Goal: Information Seeking & Learning: Learn about a topic

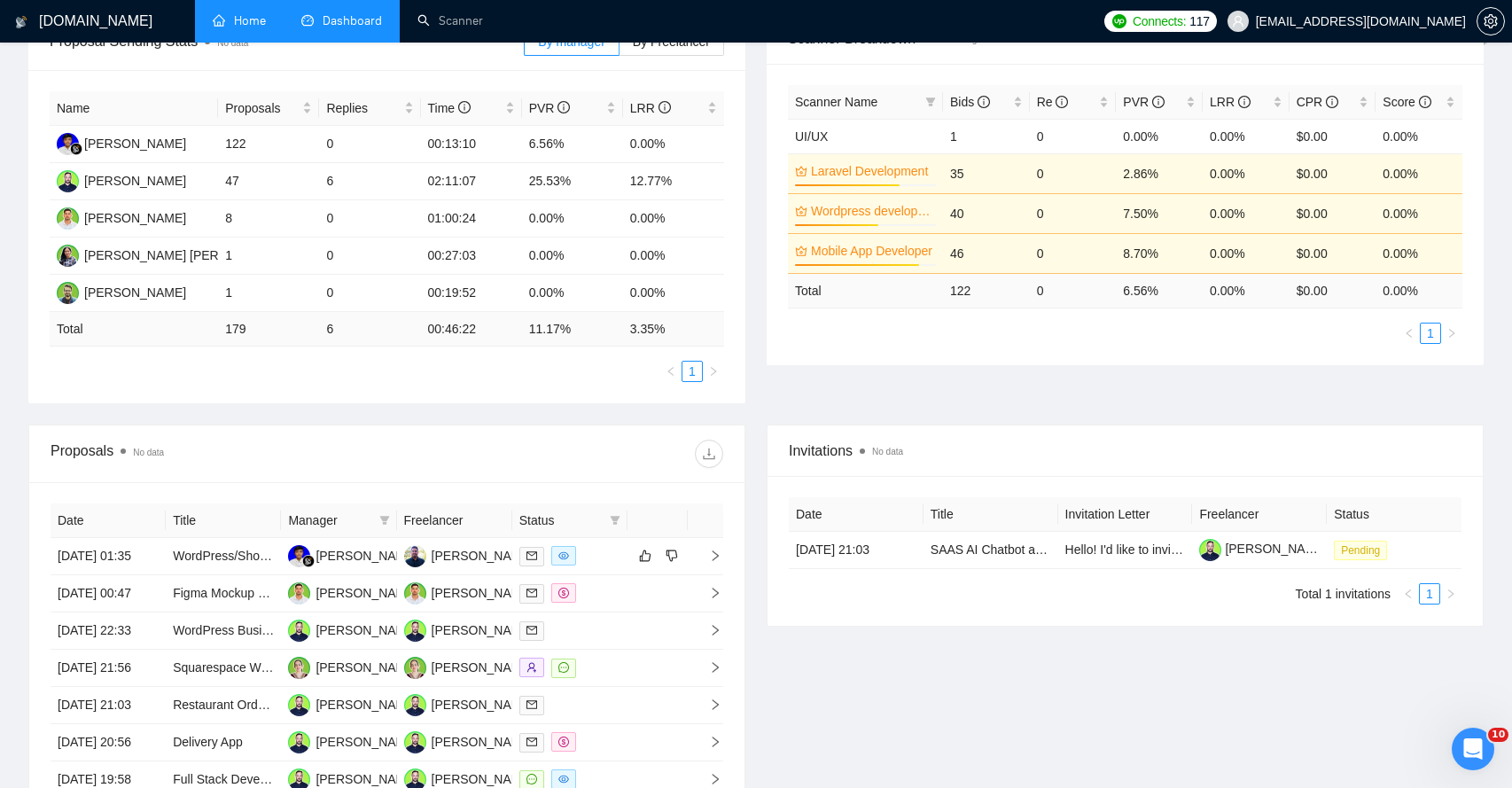
click at [258, 29] on link "Home" at bounding box center [239, 21] width 54 height 15
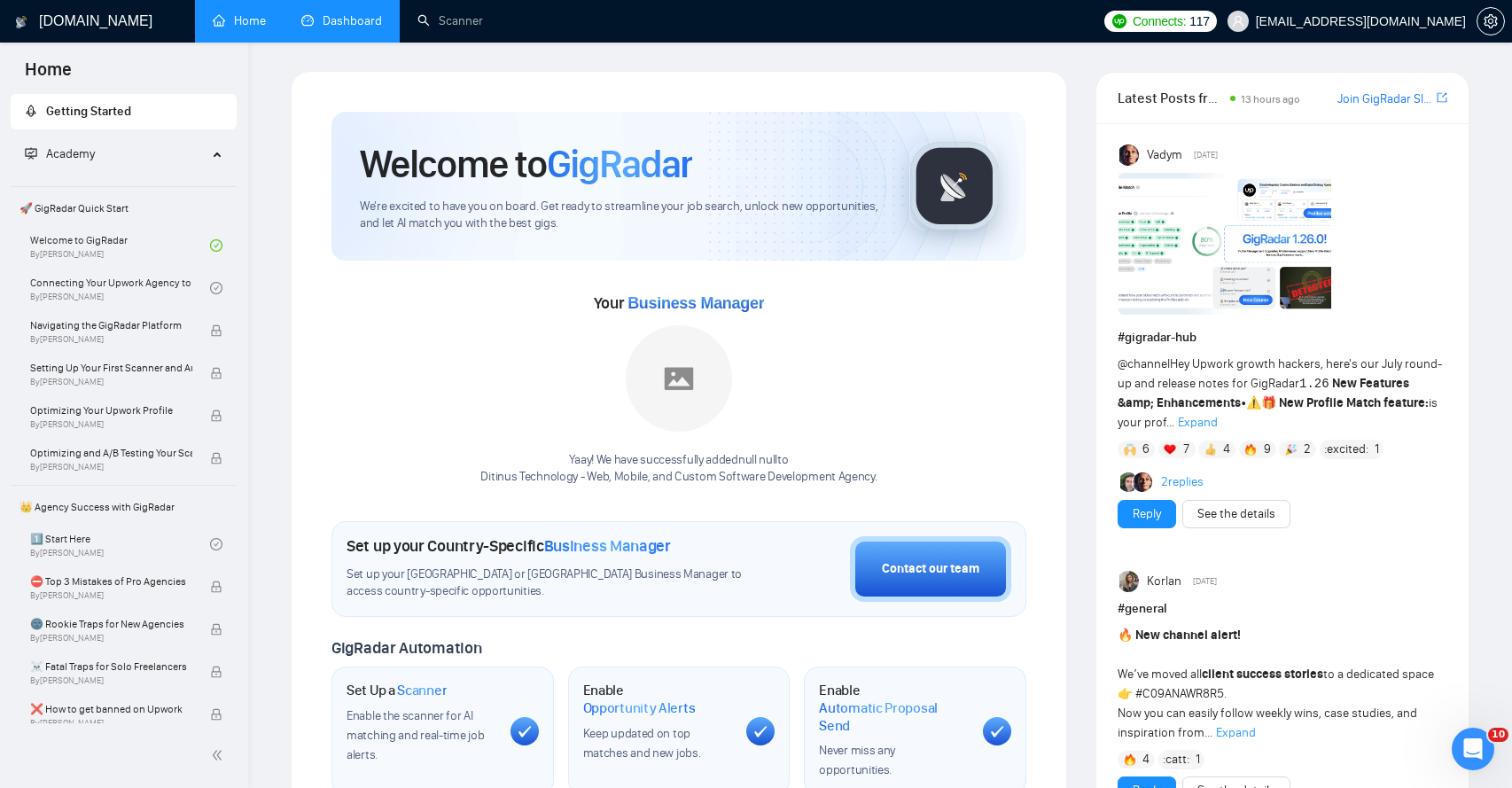
click at [332, 22] on link "Dashboard" at bounding box center [341, 21] width 80 height 15
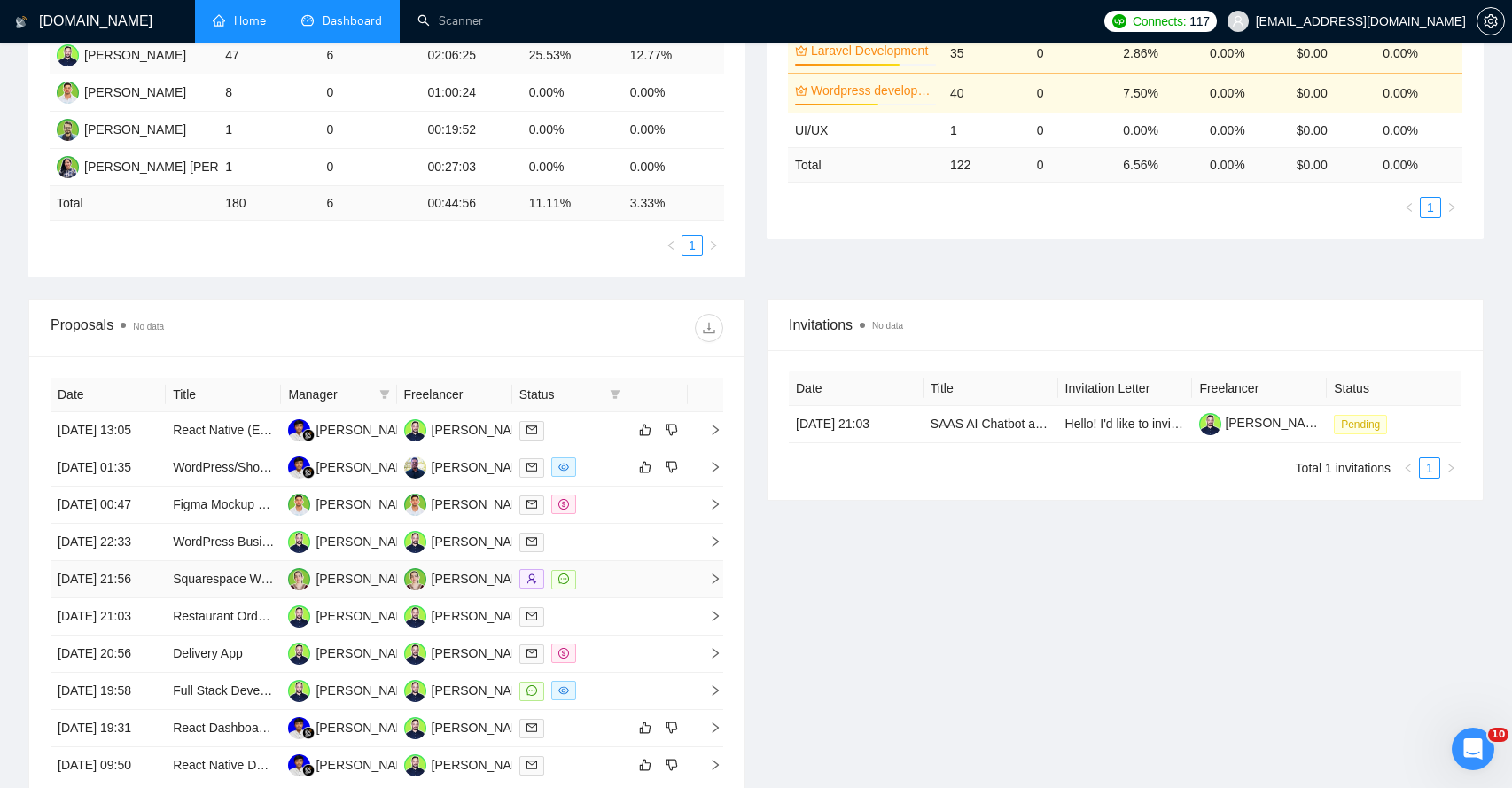
scroll to position [383, 0]
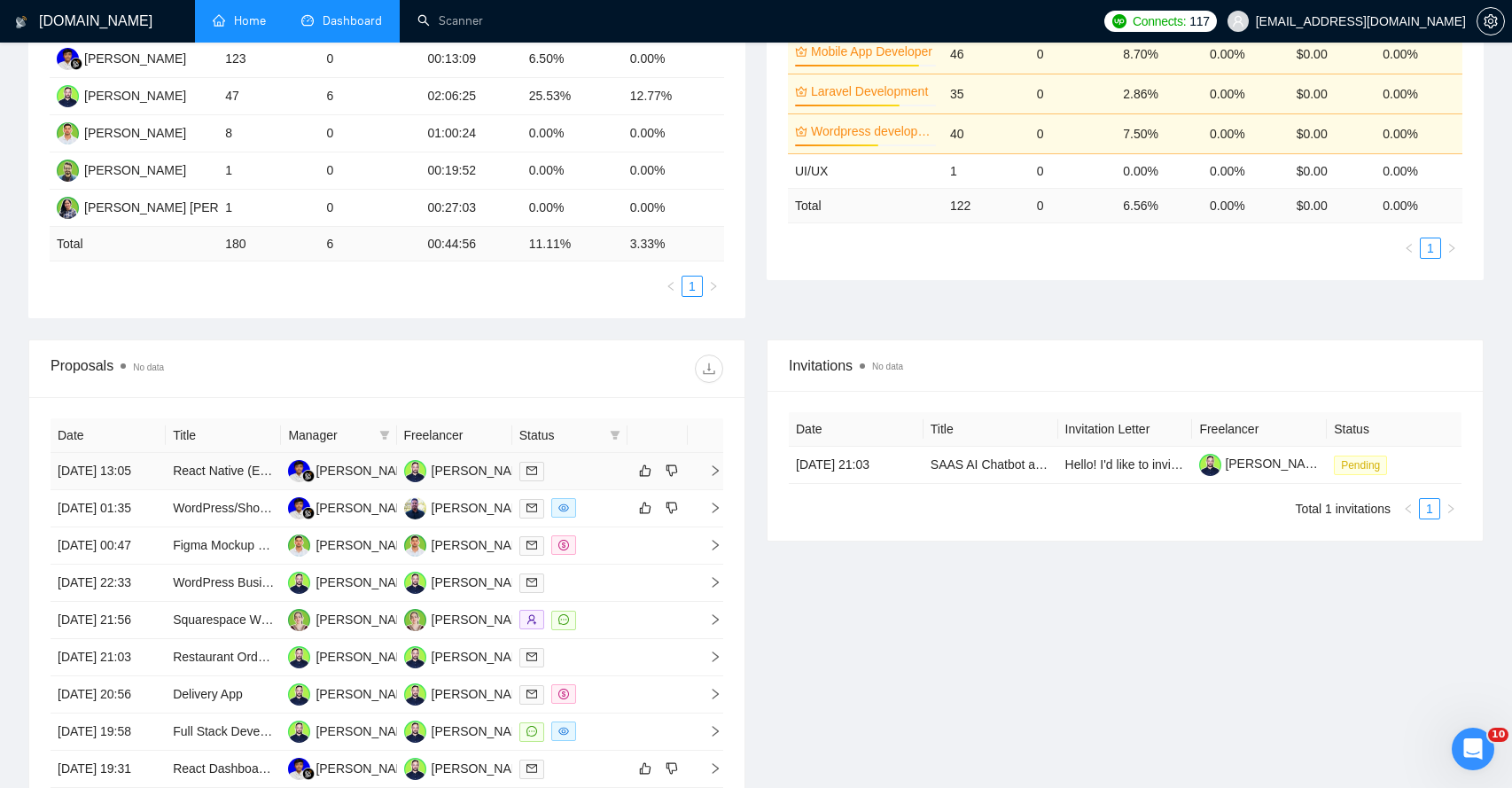
click at [714, 476] on icon "right" at bounding box center [715, 470] width 6 height 11
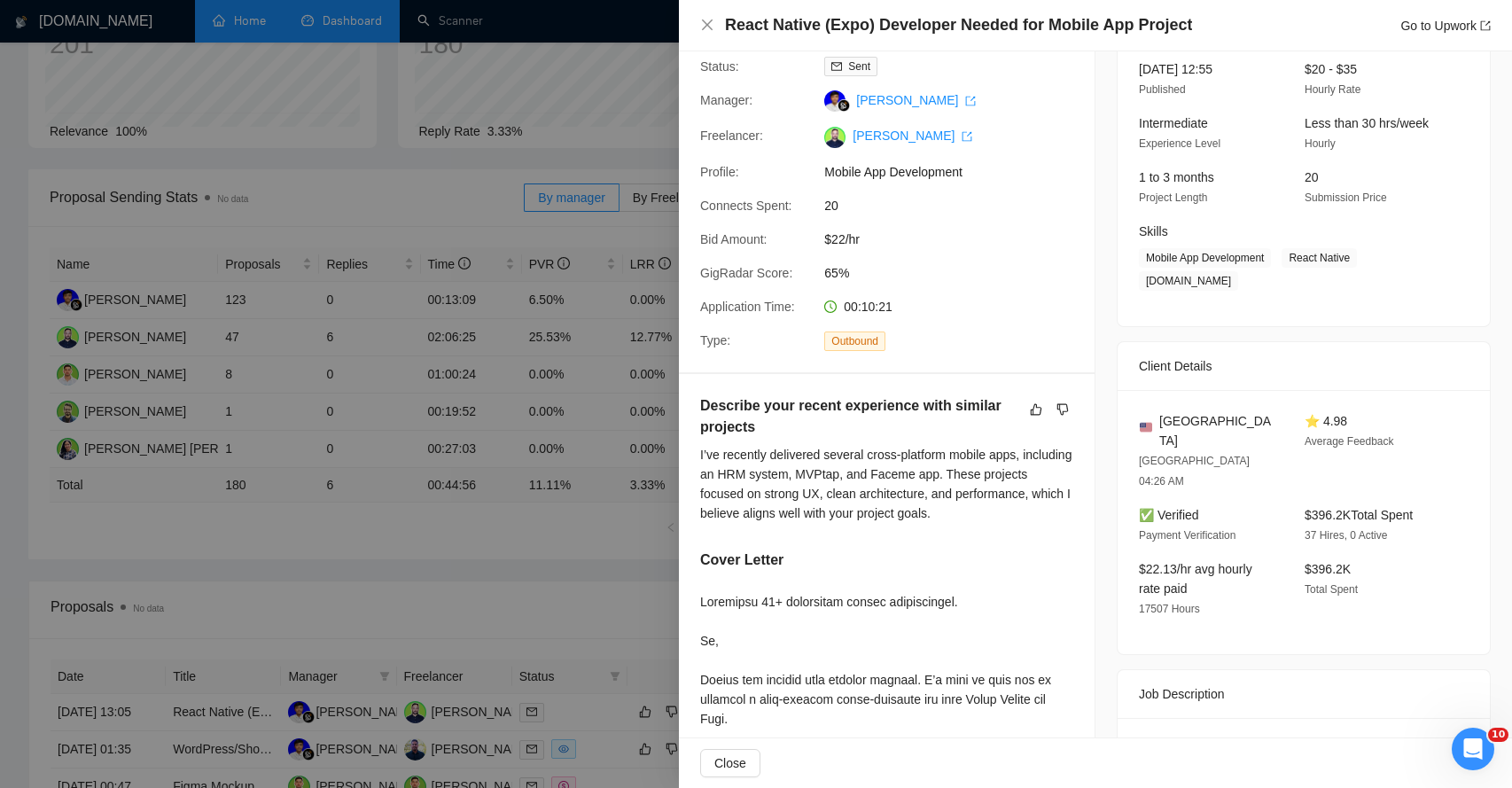
scroll to position [0, 0]
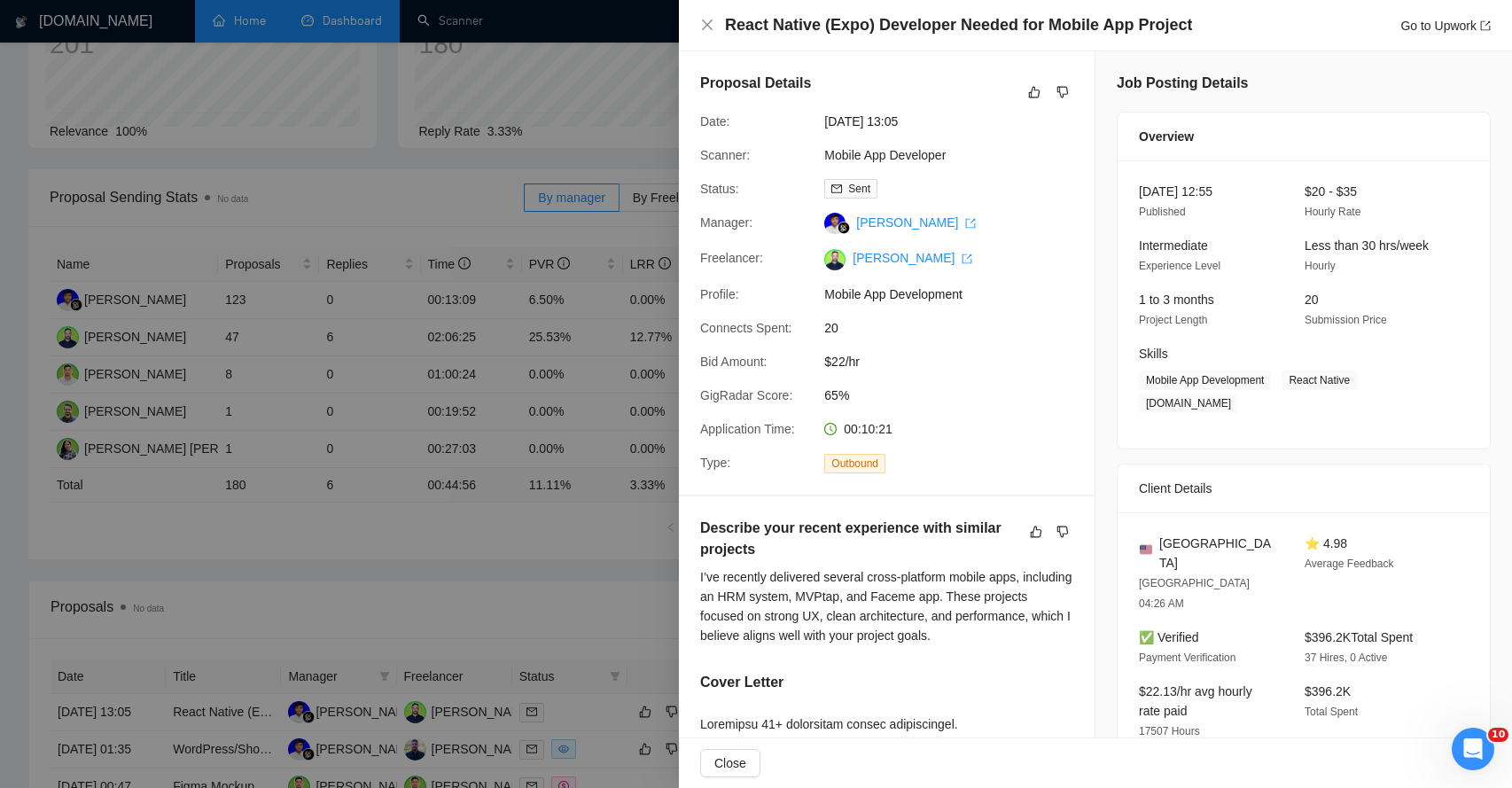
click at [842, 27] on h4 "React Native (Expo) Developer Needed for Mobile App Project" at bounding box center [958, 25] width 467 height 22
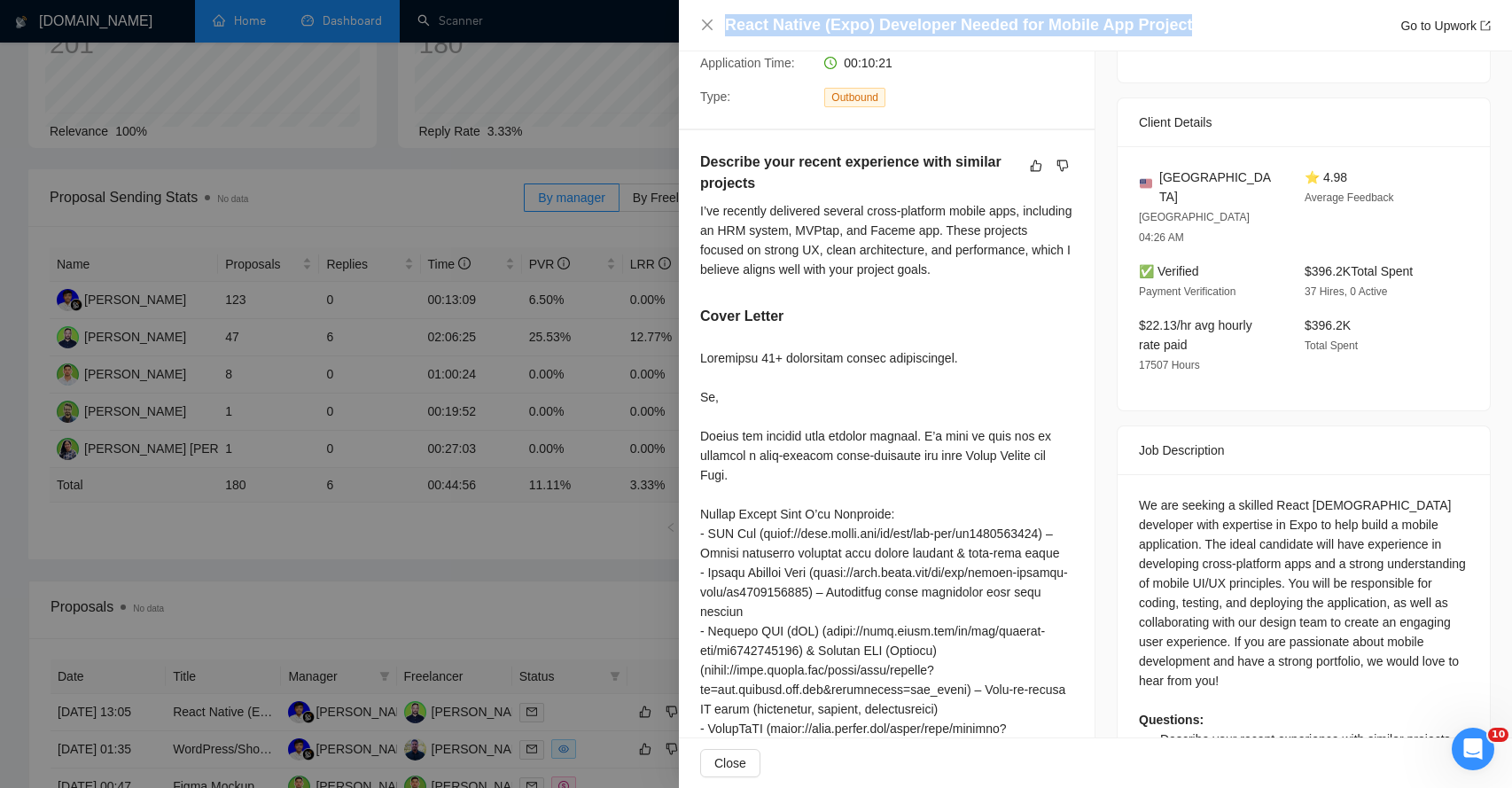
scroll to position [492, 0]
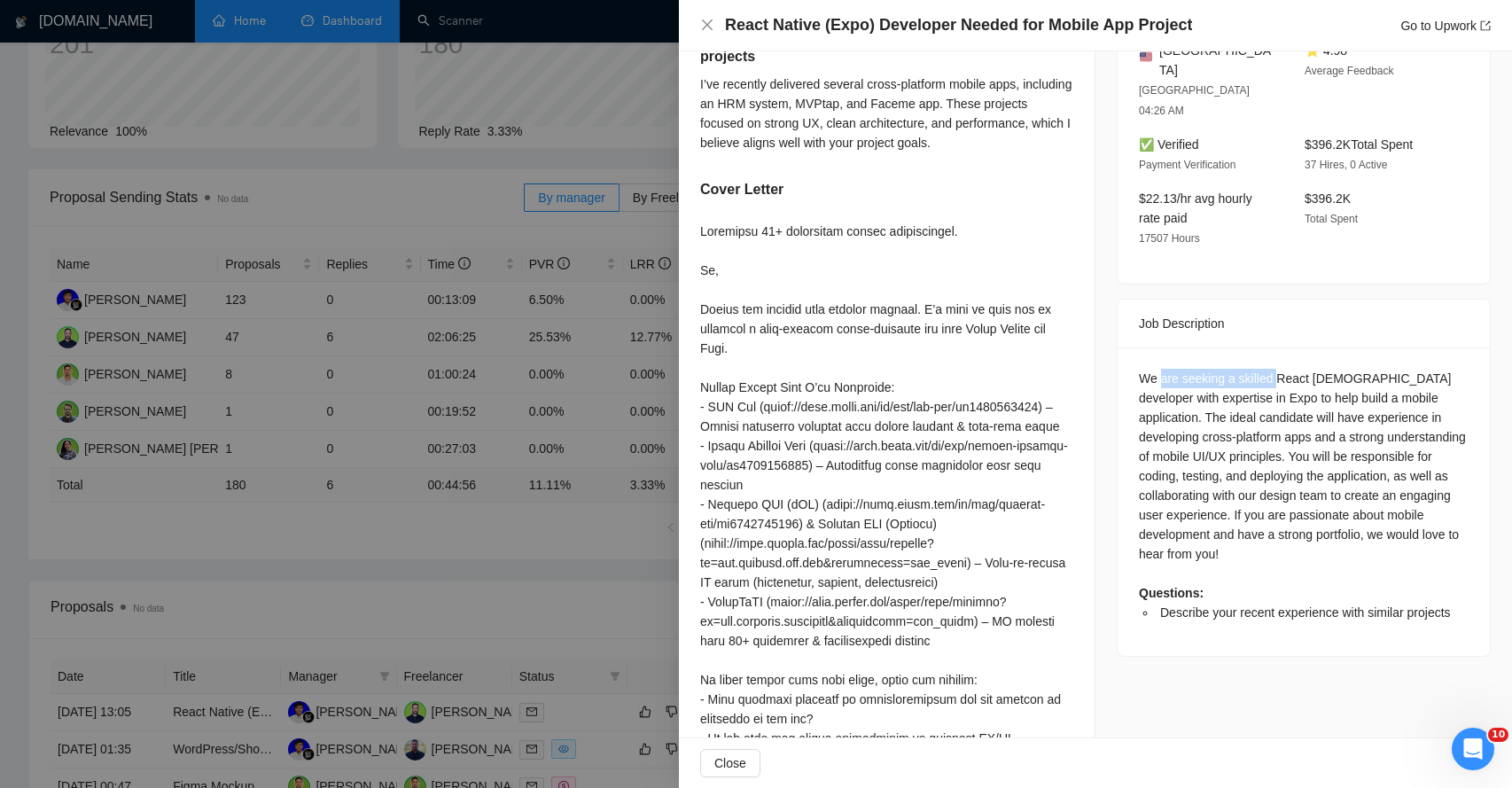
drag, startPoint x: 1160, startPoint y: 320, endPoint x: 1287, endPoint y: 320, distance: 127.0
click at [1286, 368] on div "We are seeking a skilled React [DEMOGRAPHIC_DATA] developer with expertise in E…" at bounding box center [1304, 494] width 330 height 253
drag, startPoint x: 1157, startPoint y: 335, endPoint x: 1262, endPoint y: 331, distance: 105.1
click at [1262, 368] on div "We are seeking a skilled React [DEMOGRAPHIC_DATA] developer with expertise in E…" at bounding box center [1304, 494] width 330 height 253
drag, startPoint x: 1285, startPoint y: 331, endPoint x: 1391, endPoint y: 331, distance: 106.0
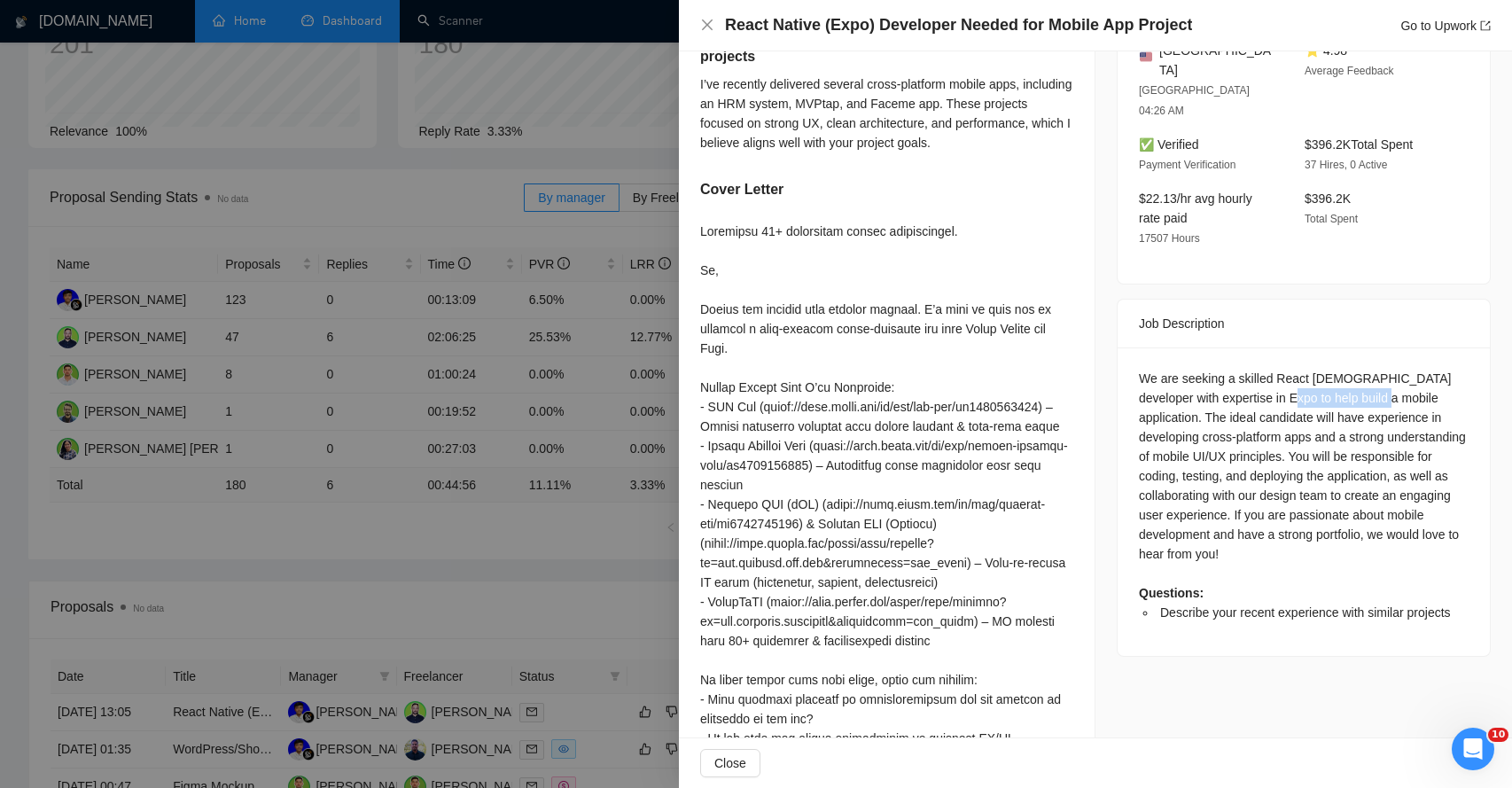
click at [1391, 368] on div "We are seeking a skilled React [DEMOGRAPHIC_DATA] developer with expertise in E…" at bounding box center [1304, 494] width 330 height 253
drag, startPoint x: 1146, startPoint y: 357, endPoint x: 1277, endPoint y: 353, distance: 131.1
click at [1277, 368] on div "We are seeking a skilled React [DEMOGRAPHIC_DATA] developer with expertise in E…" at bounding box center [1304, 494] width 330 height 253
drag, startPoint x: 1305, startPoint y: 352, endPoint x: 1425, endPoint y: 350, distance: 120.0
click at [1425, 368] on div "We are seeking a skilled React [DEMOGRAPHIC_DATA] developer with expertise in E…" at bounding box center [1304, 494] width 330 height 253
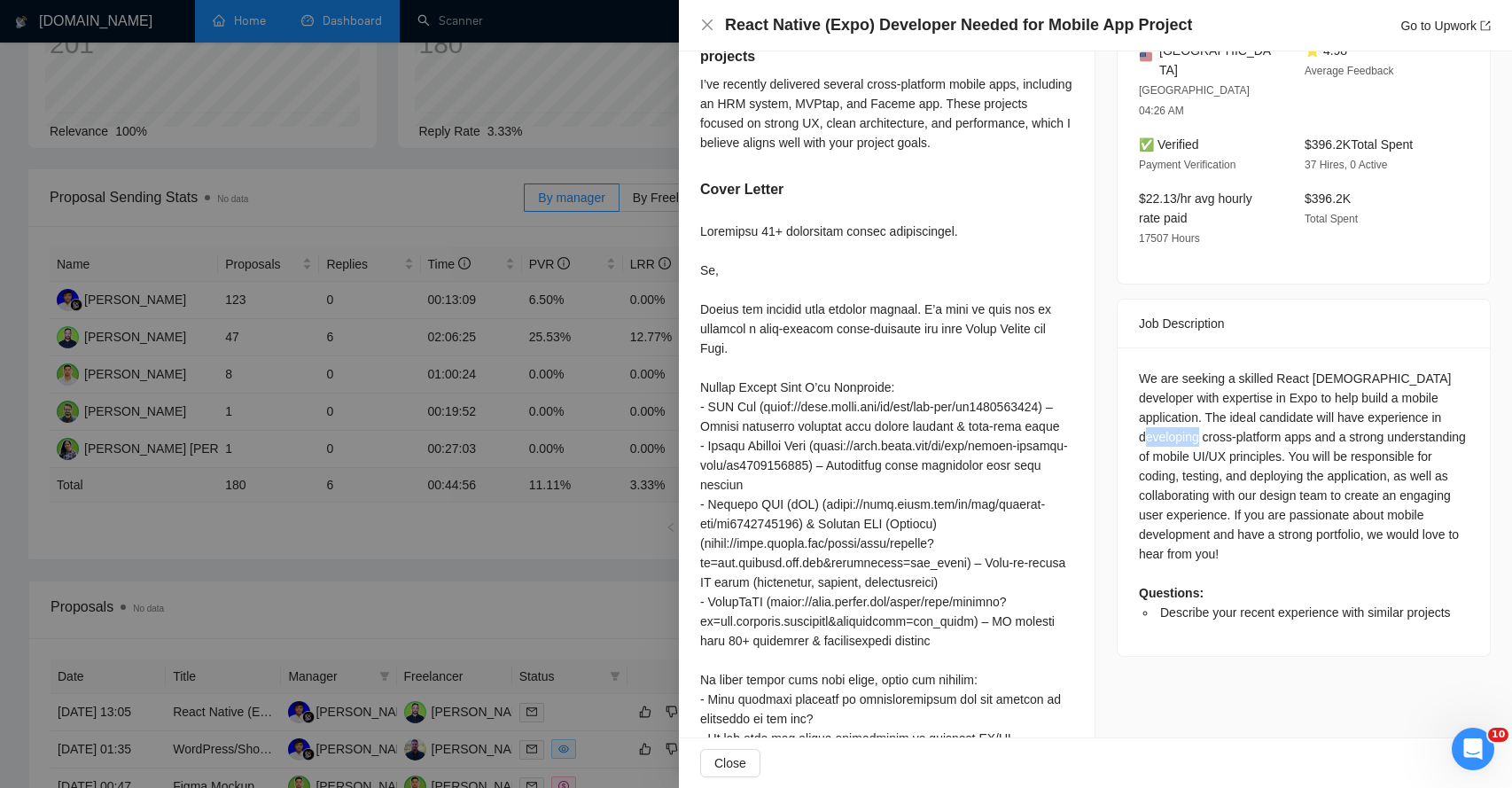
drag, startPoint x: 1167, startPoint y: 377, endPoint x: 1438, endPoint y: 358, distance: 271.7
click at [1438, 368] on div "We are seeking a skilled React [DEMOGRAPHIC_DATA] developer with expertise in E…" at bounding box center [1304, 494] width 330 height 253
drag, startPoint x: 1244, startPoint y: 391, endPoint x: 1445, endPoint y: 393, distance: 201.0
click at [1445, 393] on div "We are seeking a skilled React [DEMOGRAPHIC_DATA] developer with expertise in E…" at bounding box center [1304, 494] width 330 height 253
drag, startPoint x: 1200, startPoint y: 415, endPoint x: 1386, endPoint y: 414, distance: 186.0
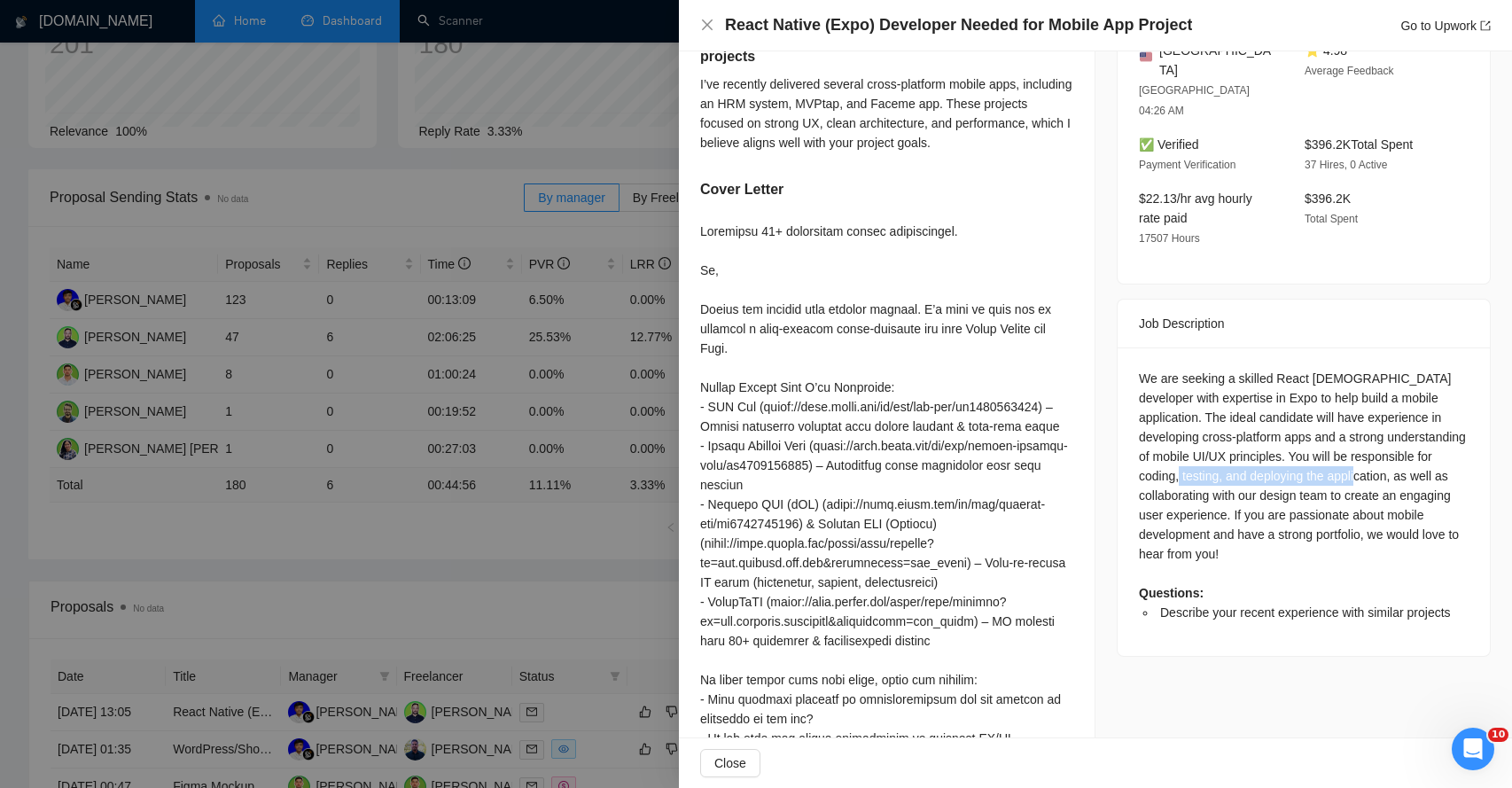
click at [1386, 415] on div "We are seeking a skilled React [DEMOGRAPHIC_DATA] developer with expertise in E…" at bounding box center [1304, 494] width 330 height 253
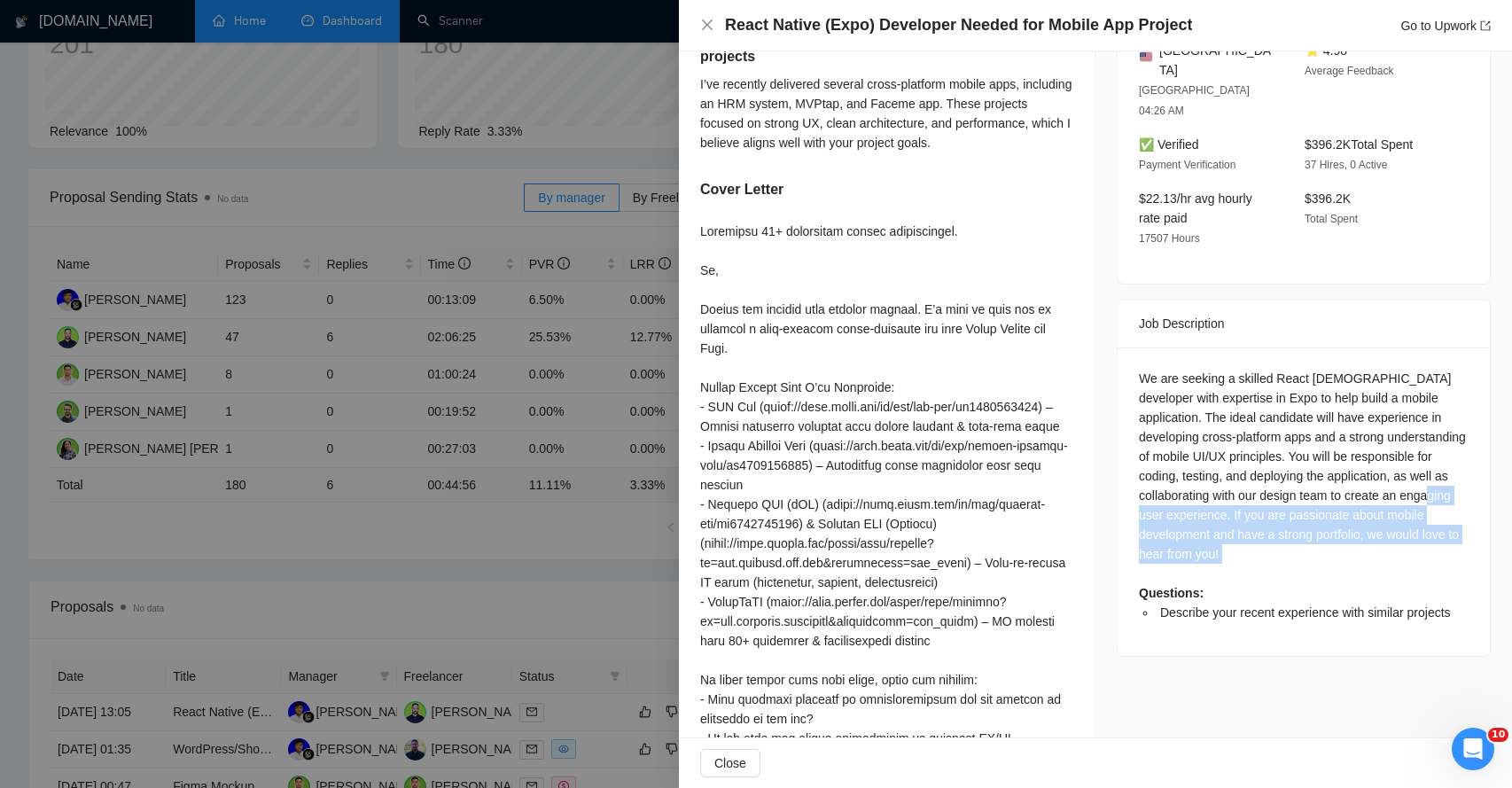
drag, startPoint x: 1181, startPoint y: 441, endPoint x: 1185, endPoint y: 502, distance: 61.1
click at [1185, 502] on div "We are seeking a skilled React [DEMOGRAPHIC_DATA] developer with expertise in E…" at bounding box center [1304, 494] width 330 height 253
click at [1185, 605] on span "Describe your recent experience with similar projects" at bounding box center [1305, 612] width 291 height 14
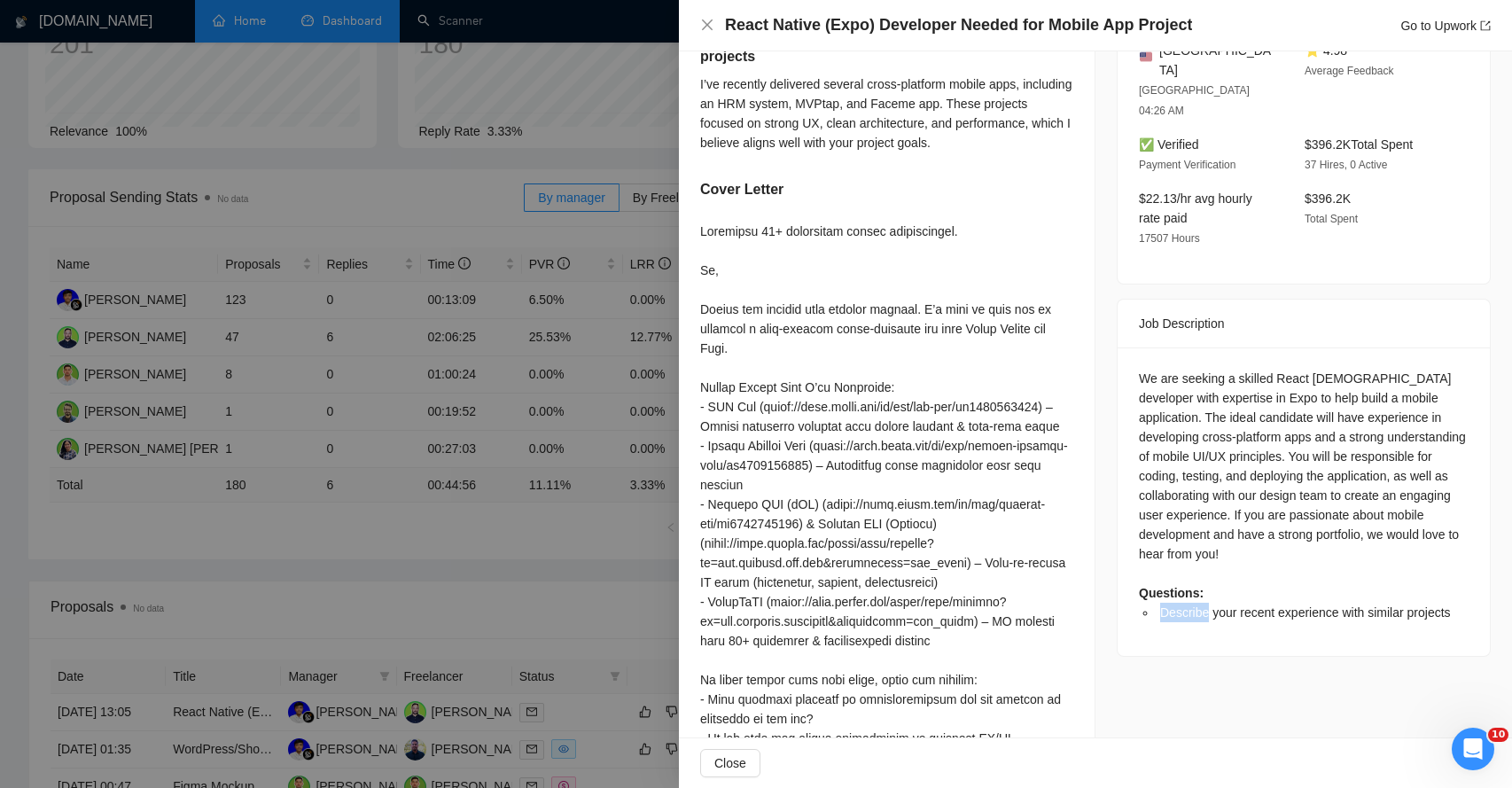
click at [1185, 605] on span "Describe your recent experience with similar projects" at bounding box center [1305, 612] width 291 height 14
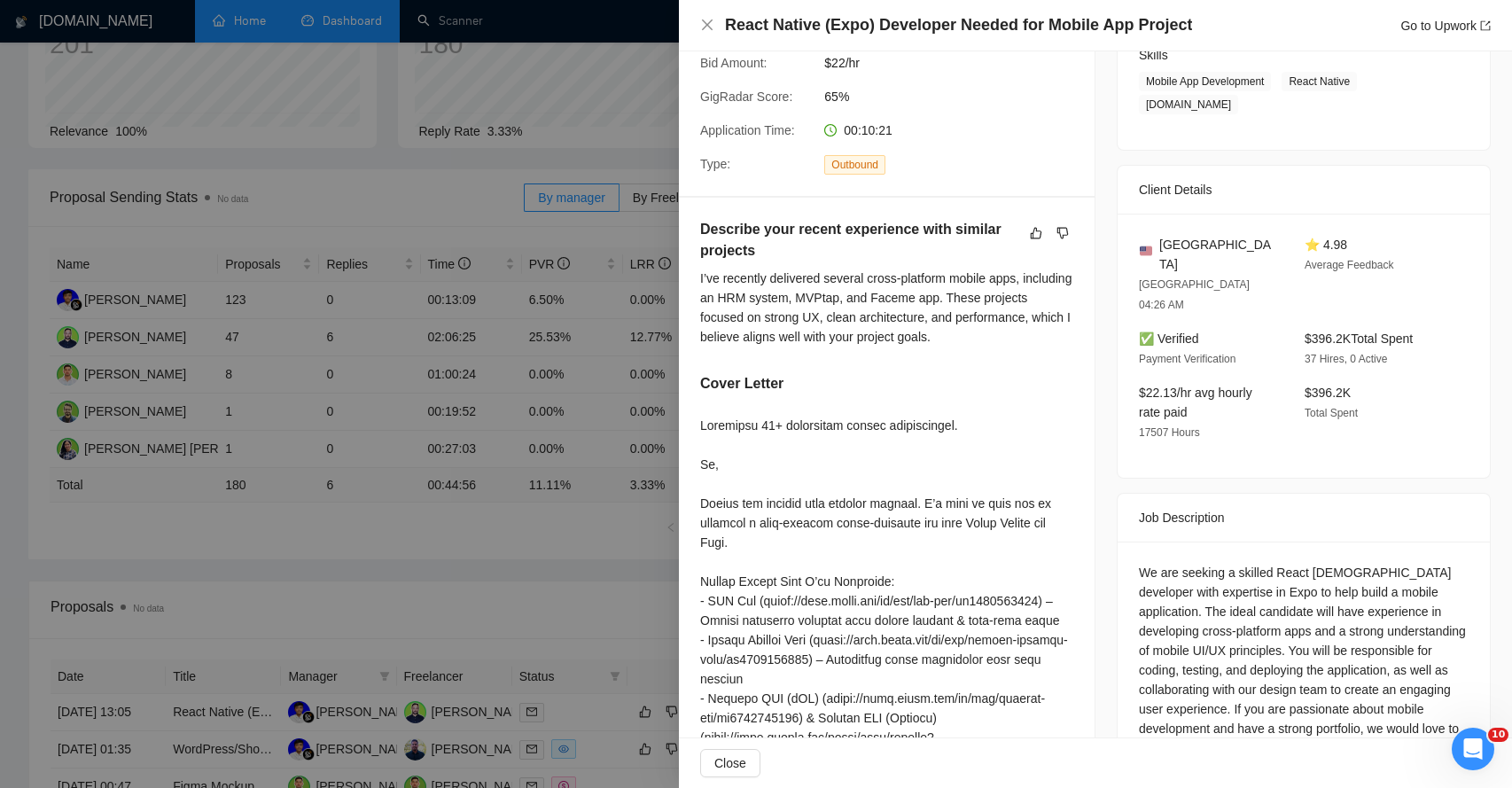
scroll to position [285, 0]
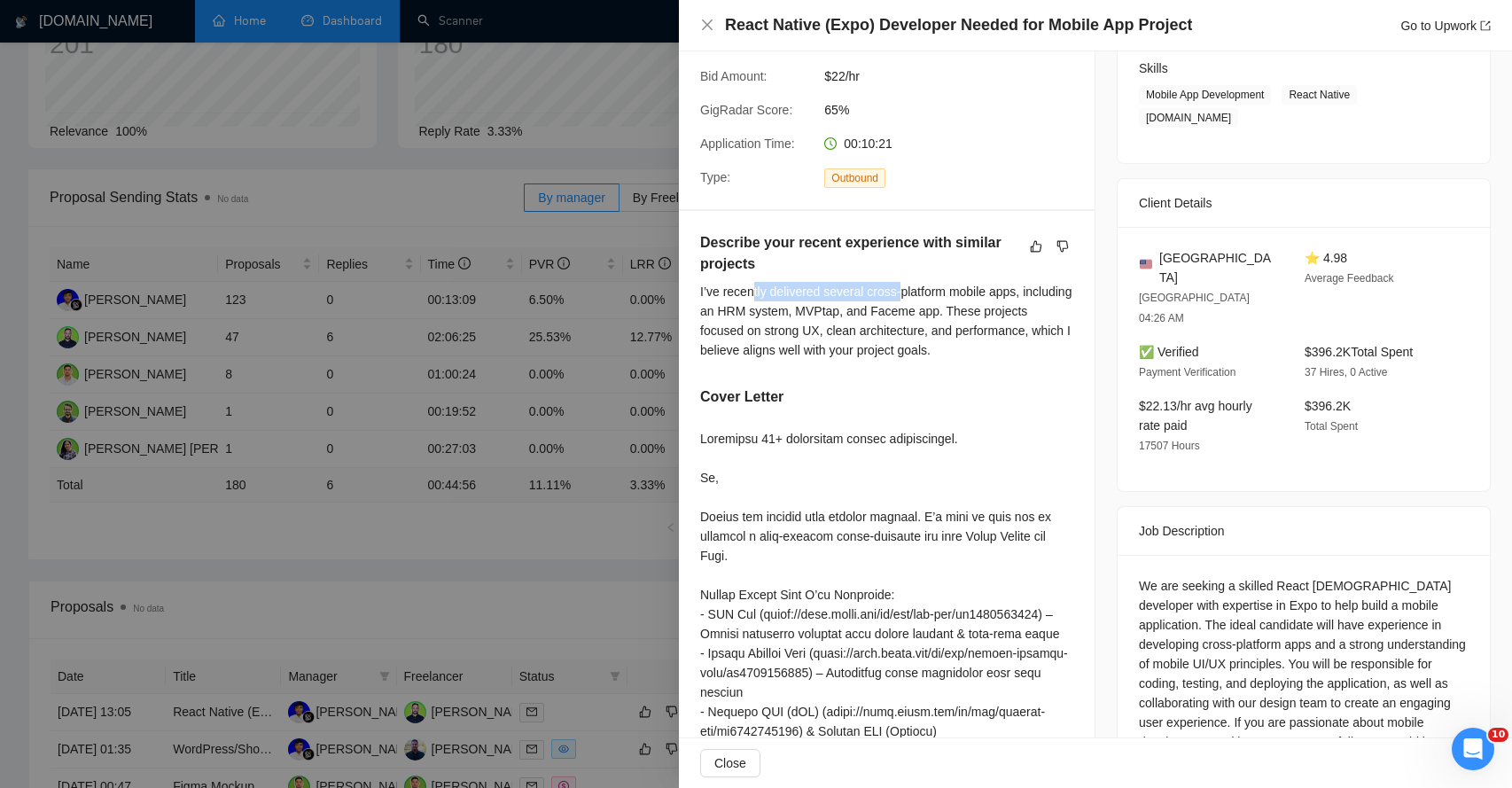
drag, startPoint x: 755, startPoint y: 295, endPoint x: 912, endPoint y: 286, distance: 157.3
click at [912, 286] on div "I’ve recently delivered several cross-platform mobile apps, including an HRM sy…" at bounding box center [887, 321] width 373 height 78
drag, startPoint x: 735, startPoint y: 313, endPoint x: 783, endPoint y: 313, distance: 48.0
click at [783, 313] on div "I’ve recently delivered several cross-platform mobile apps, including an HRM sy…" at bounding box center [887, 321] width 373 height 78
drag, startPoint x: 853, startPoint y: 312, endPoint x: 899, endPoint y: 310, distance: 46.0
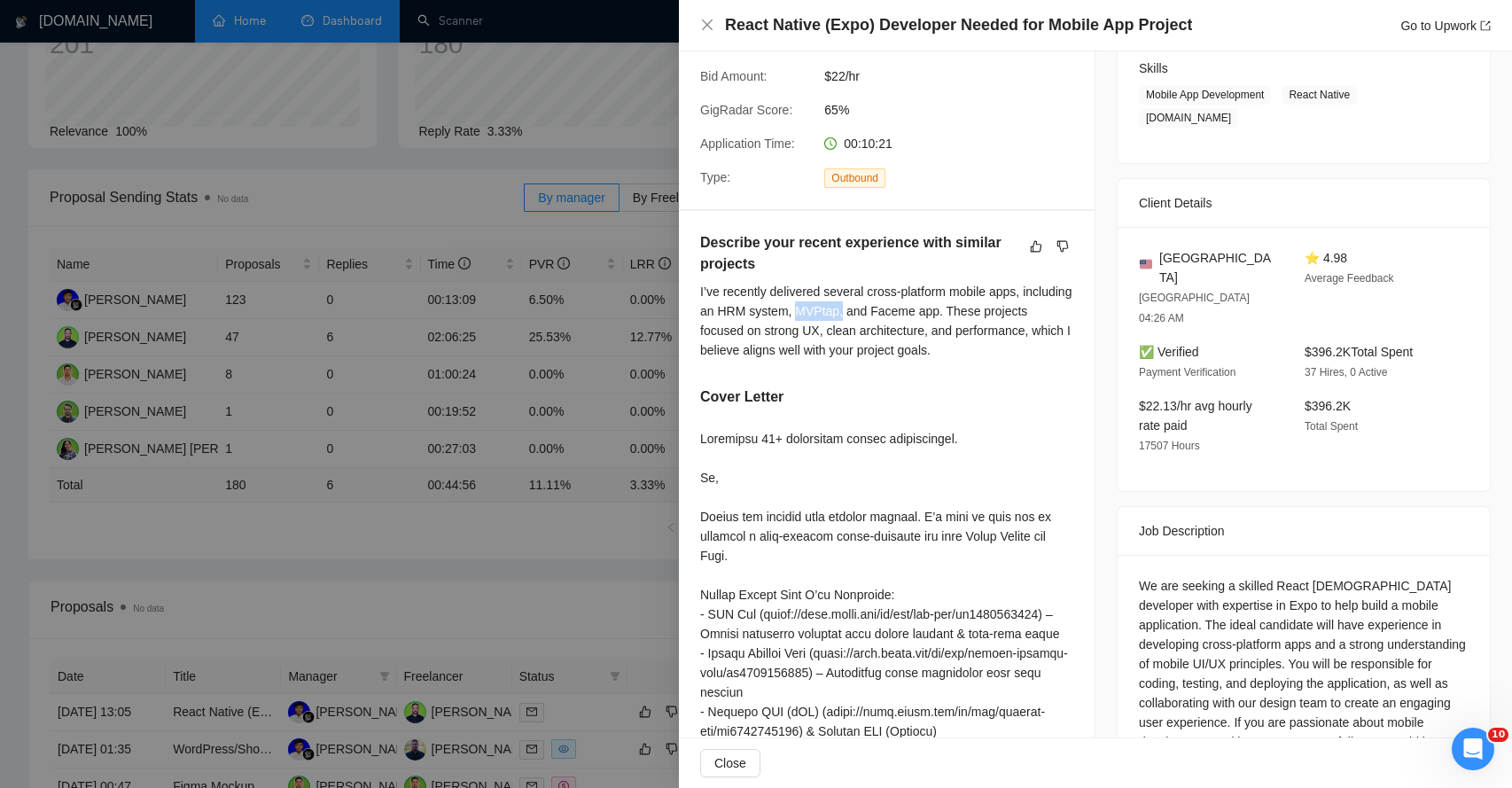
click at [899, 311] on div "I’ve recently delivered several cross-platform mobile apps, including an HRM sy…" at bounding box center [887, 321] width 373 height 78
drag, startPoint x: 717, startPoint y: 332, endPoint x: 793, endPoint y: 331, distance: 76.0
click at [793, 332] on div "I’ve recently delivered several cross-platform mobile apps, including an HRM sy…" at bounding box center [887, 321] width 373 height 78
drag, startPoint x: 813, startPoint y: 334, endPoint x: 949, endPoint y: 337, distance: 136.0
click at [949, 337] on div "I’ve recently delivered several cross-platform mobile apps, including an HRM sy…" at bounding box center [887, 321] width 373 height 78
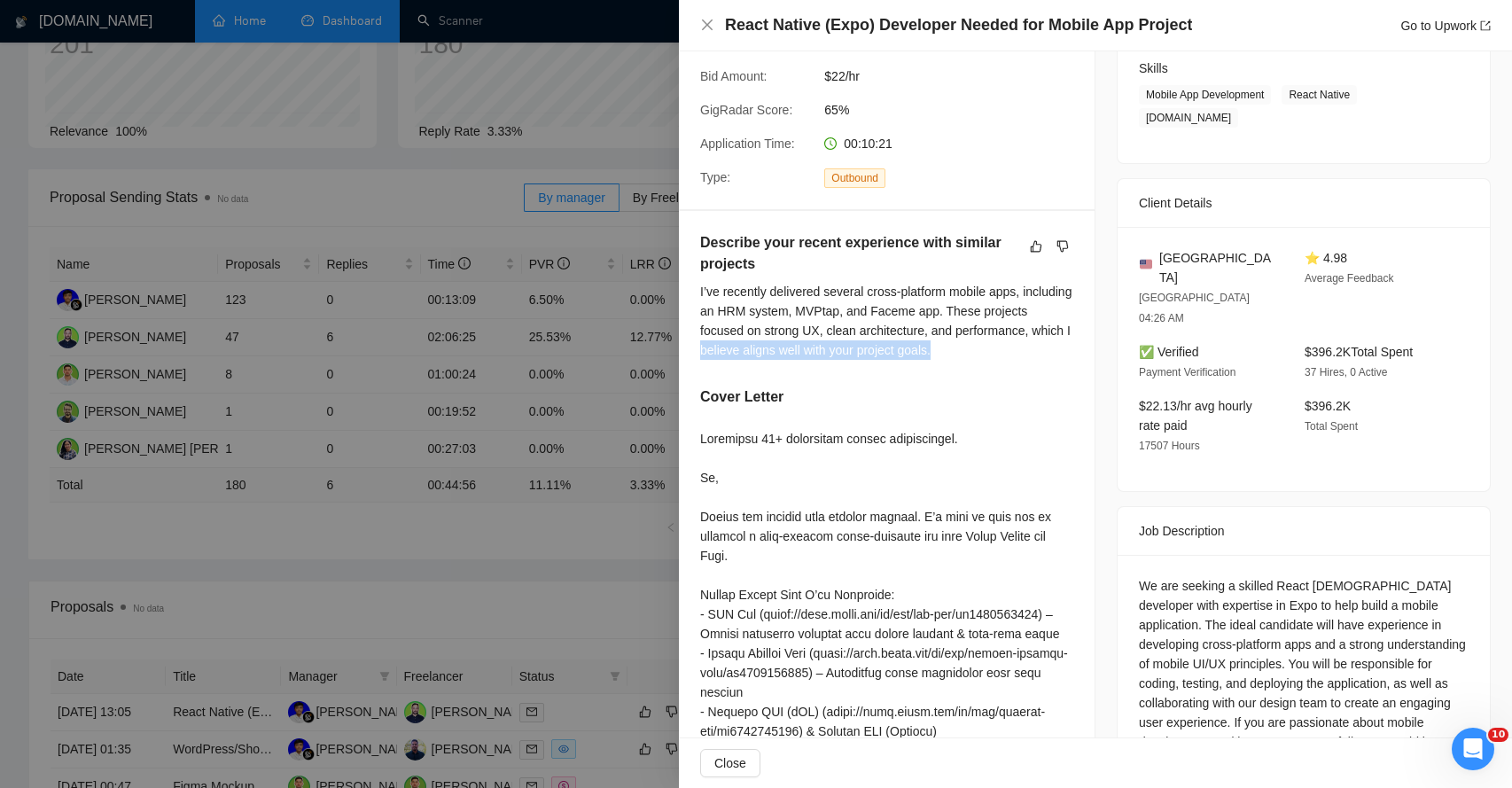
drag, startPoint x: 824, startPoint y: 354, endPoint x: 949, endPoint y: 364, distance: 125.4
click at [949, 363] on div "Describe your recent experience with similar projects I’ve recently delivered s…" at bounding box center [887, 302] width 373 height 140
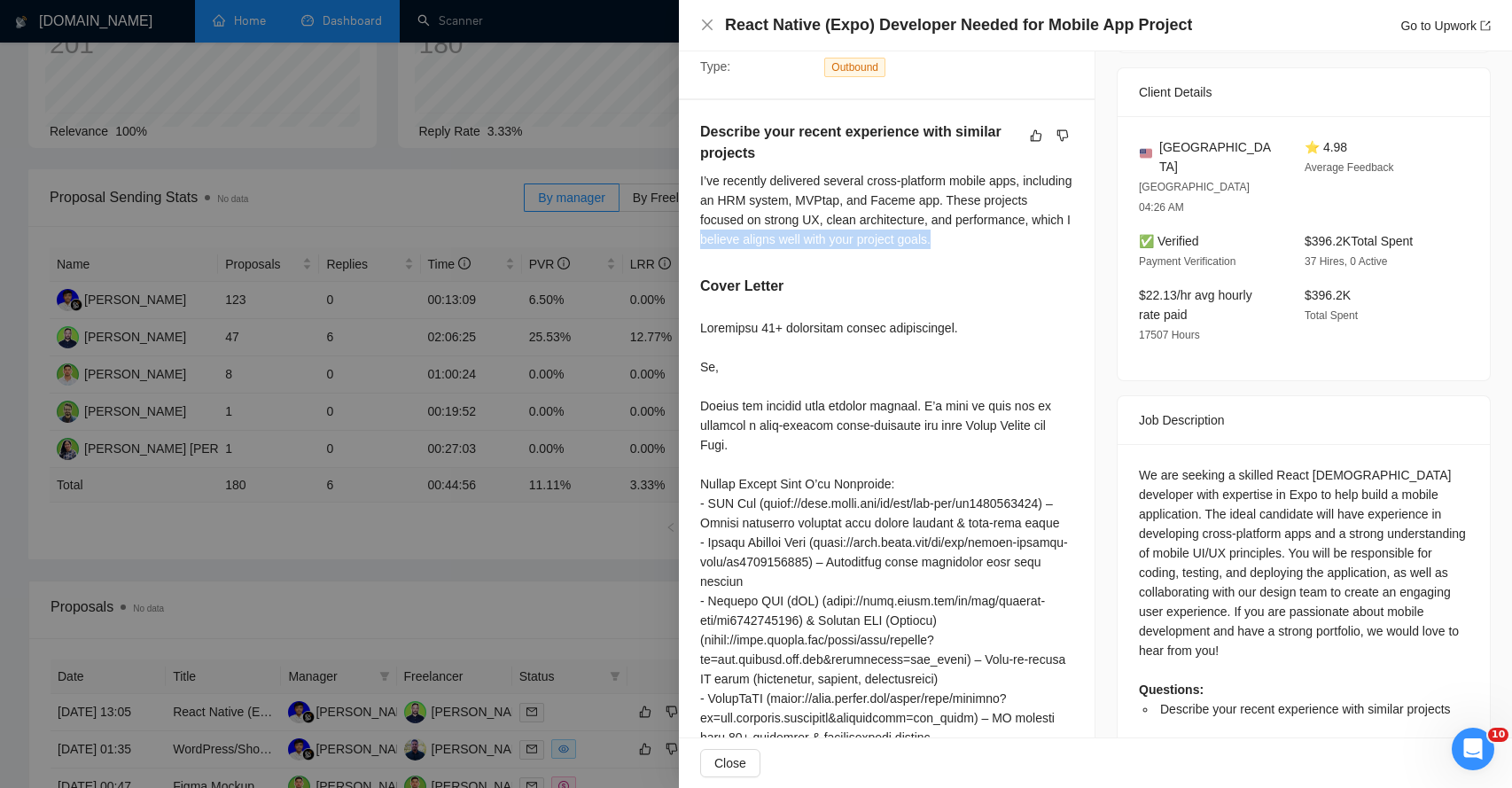
scroll to position [398, 0]
drag, startPoint x: 714, startPoint y: 392, endPoint x: 841, endPoint y: 404, distance: 127.6
click at [843, 406] on div at bounding box center [887, 638] width 373 height 644
click at [919, 413] on div at bounding box center [887, 638] width 373 height 644
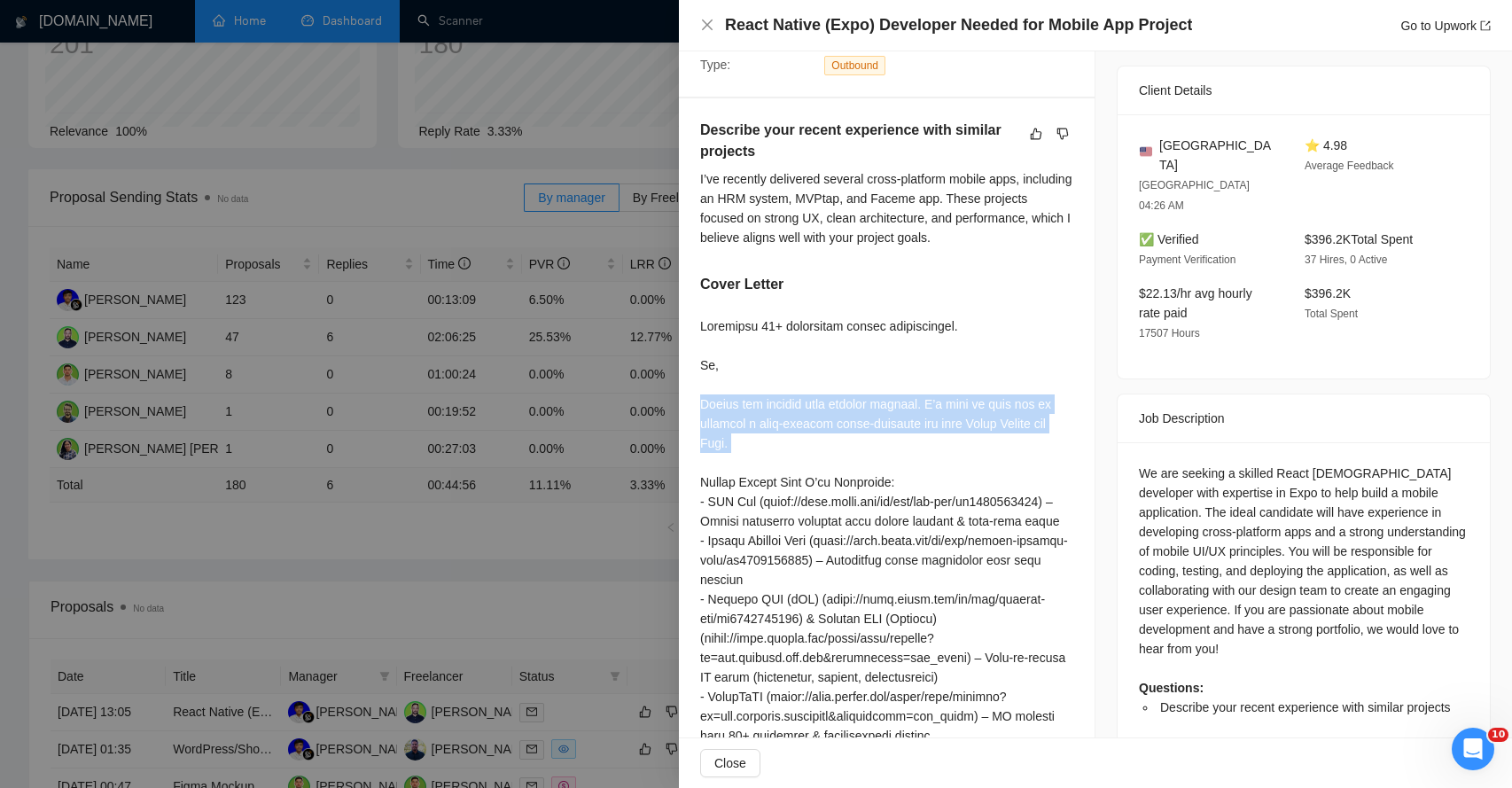
click at [919, 413] on div at bounding box center [887, 638] width 373 height 644
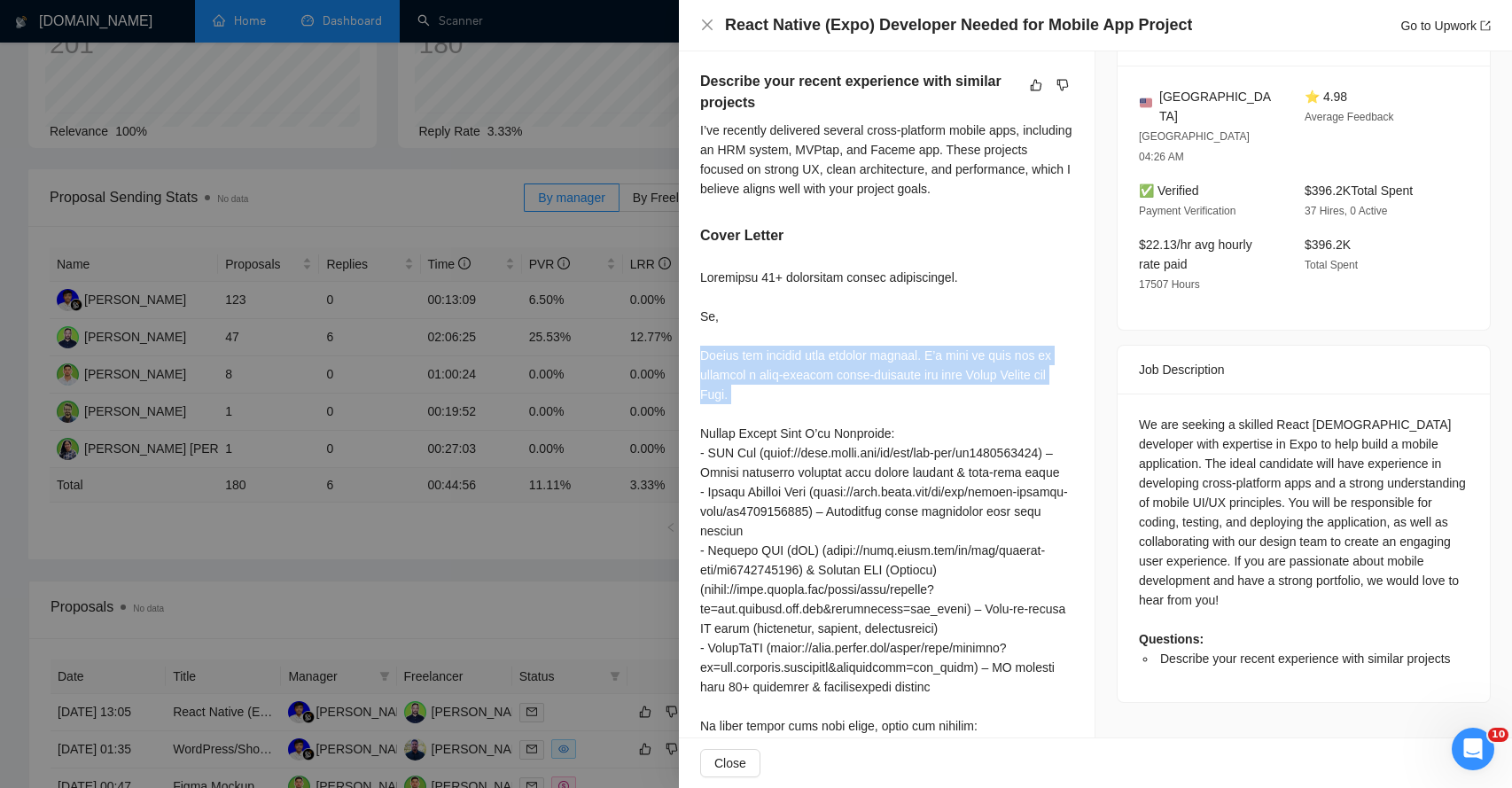
scroll to position [449, 0]
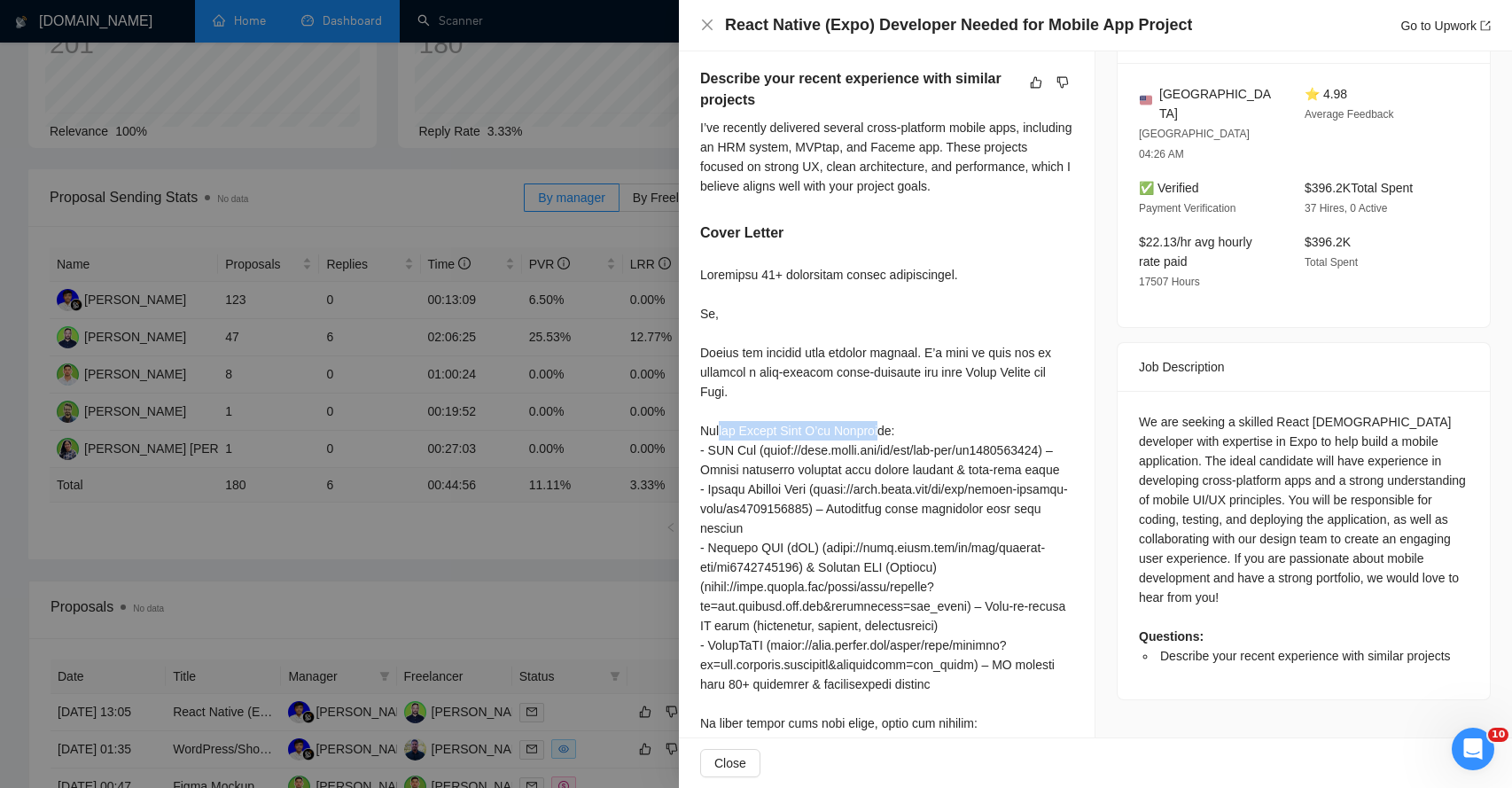
drag, startPoint x: 719, startPoint y: 430, endPoint x: 882, endPoint y: 429, distance: 163.0
click at [882, 431] on div at bounding box center [887, 586] width 373 height 644
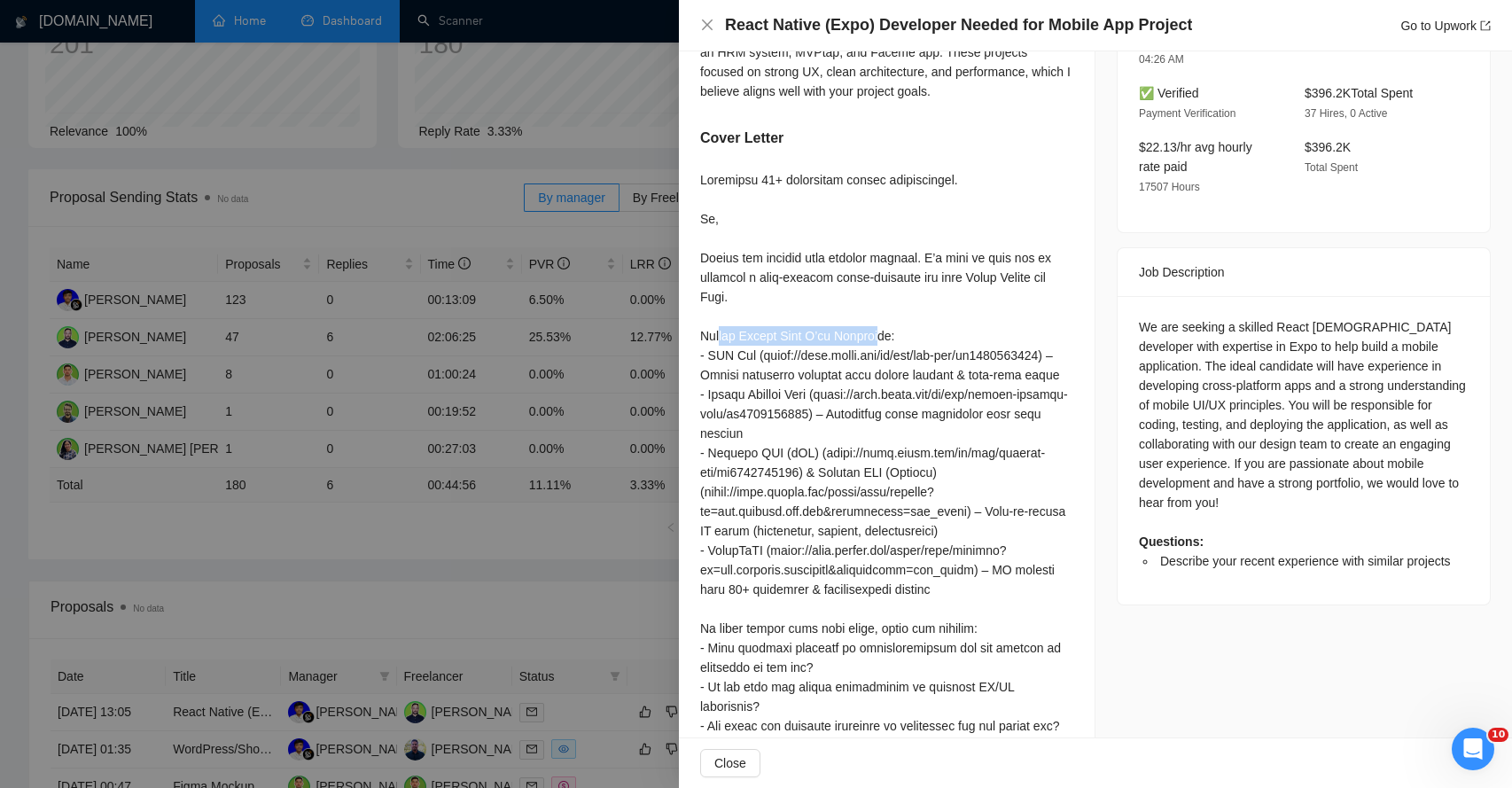
scroll to position [648, 0]
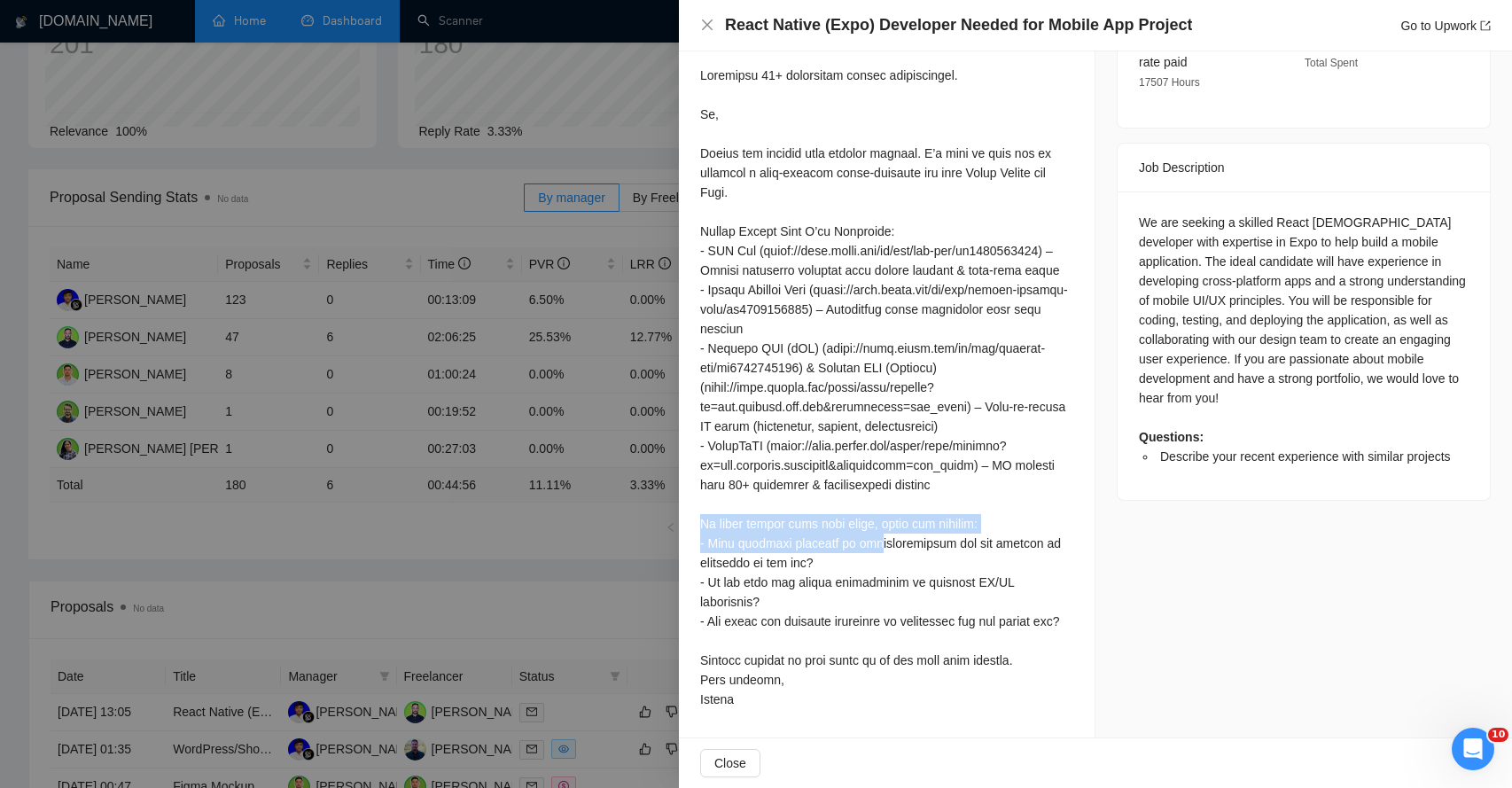
drag, startPoint x: 694, startPoint y: 546, endPoint x: 876, endPoint y: 569, distance: 183.4
click at [876, 566] on div "Describe your recent experience with similar projects I’ve recently delivered s…" at bounding box center [887, 293] width 416 height 889
click at [794, 562] on div at bounding box center [887, 387] width 373 height 644
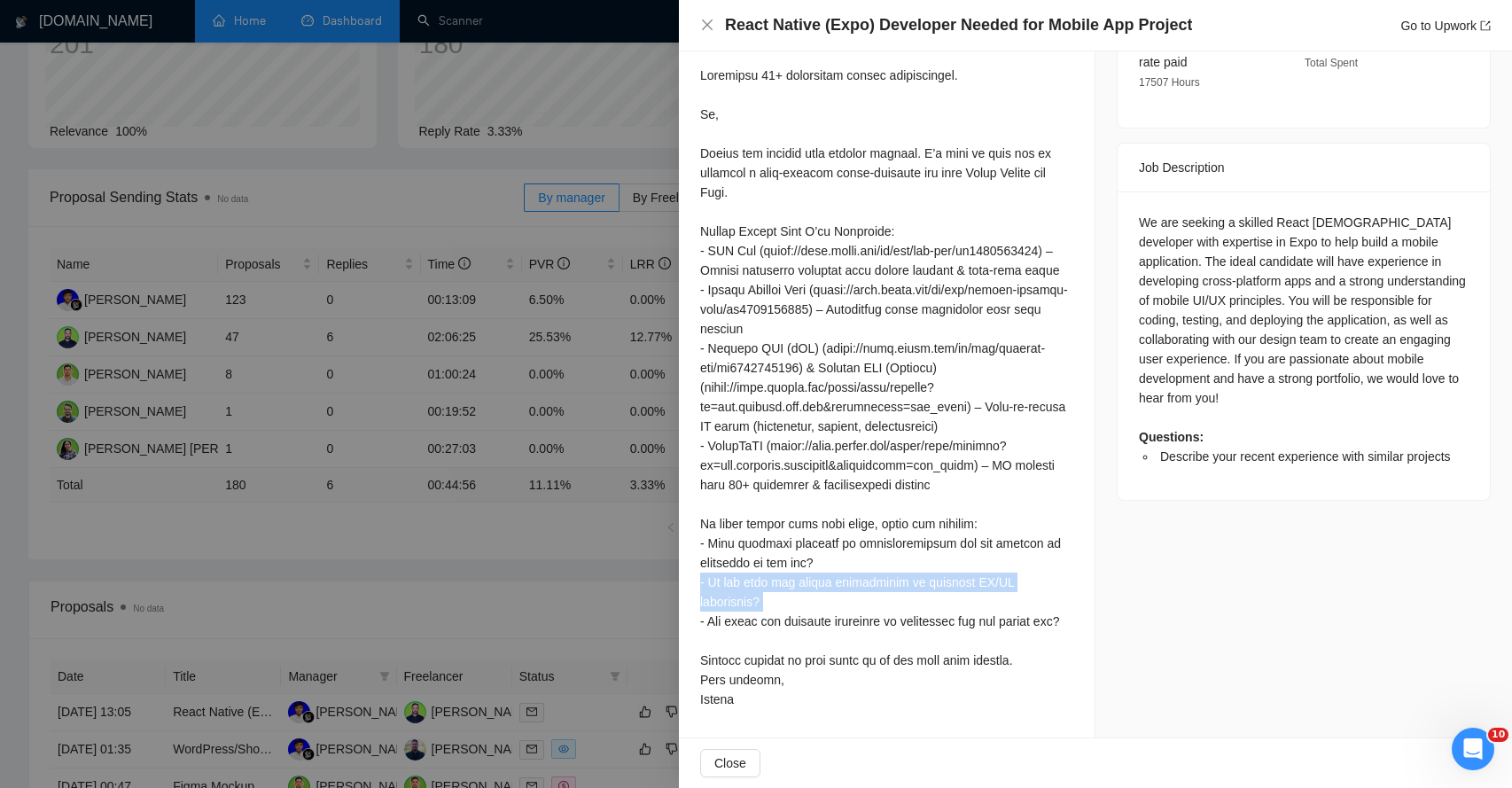
click at [794, 562] on div at bounding box center [887, 387] width 373 height 644
click at [729, 761] on span "Close" at bounding box center [730, 763] width 32 height 19
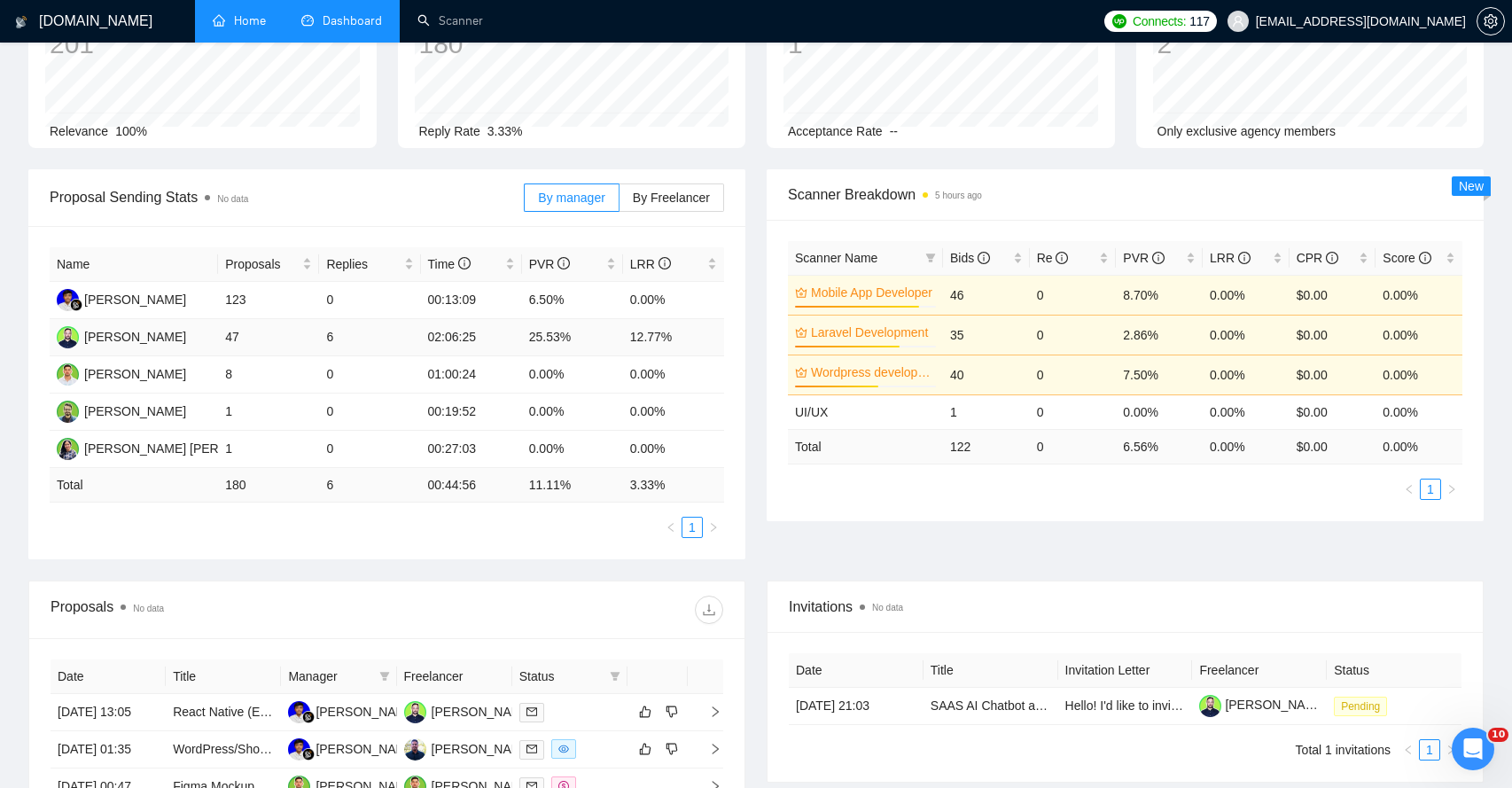
scroll to position [33, 0]
